Goal: Entertainment & Leisure: Consume media (video, audio)

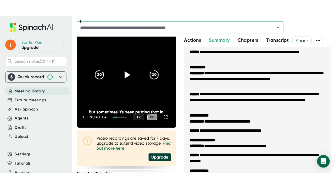
scroll to position [52, 0]
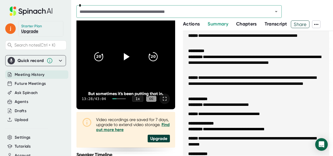
click at [162, 97] on icon at bounding box center [165, 98] width 6 height 6
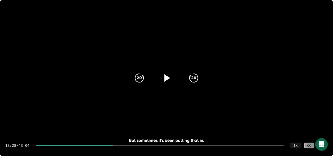
scroll to position [700, 0]
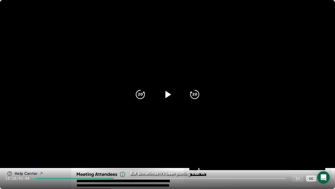
click at [324, 155] on icon at bounding box center [325, 178] width 6 height 6
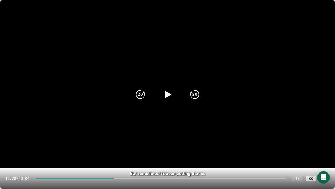
scroll to position [706, 0]
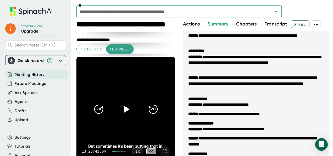
click at [162, 151] on icon at bounding box center [165, 151] width 6 height 6
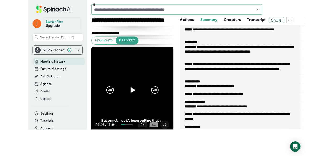
scroll to position [700, 0]
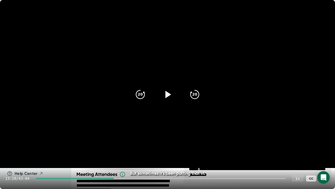
click at [99, 155] on div "13:28 / 43:04 1 x CC" at bounding box center [167, 178] width 335 height 21
click at [99, 155] on div at bounding box center [75, 178] width 78 height 1
click at [170, 96] on icon at bounding box center [167, 94] width 13 height 13
click at [95, 155] on div at bounding box center [66, 178] width 61 height 1
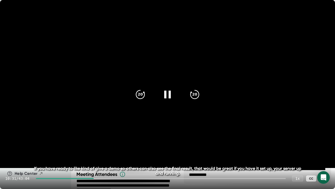
click at [89, 155] on div at bounding box center [65, 178] width 58 height 1
click at [323, 155] on icon at bounding box center [325, 178] width 6 height 6
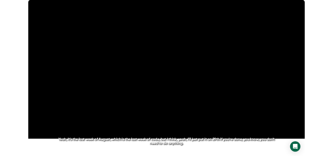
scroll to position [706, 0]
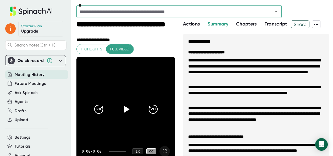
click at [163, 149] on icon at bounding box center [165, 151] width 4 height 4
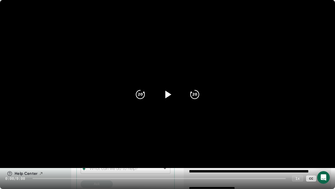
click at [169, 90] on icon at bounding box center [167, 94] width 13 height 13
click at [168, 94] on icon at bounding box center [169, 94] width 6 height 8
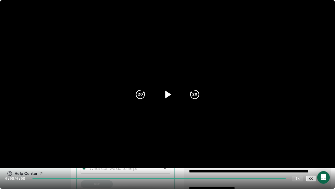
click at [168, 94] on icon at bounding box center [169, 94] width 6 height 8
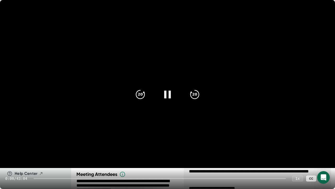
click at [168, 94] on icon at bounding box center [167, 94] width 13 height 13
click at [168, 94] on icon at bounding box center [169, 94] width 6 height 8
click at [88, 155] on div at bounding box center [160, 178] width 253 height 1
click at [98, 155] on div at bounding box center [160, 178] width 253 height 1
click at [171, 89] on icon at bounding box center [167, 94] width 13 height 13
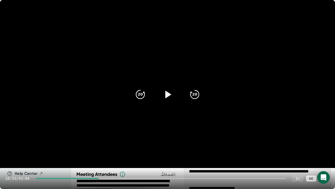
click at [328, 155] on div at bounding box center [325, 178] width 10 height 10
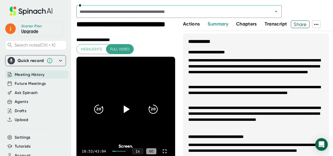
click at [318, 99] on li "**********" at bounding box center [256, 93] width 136 height 18
